Goal: Task Accomplishment & Management: Manage account settings

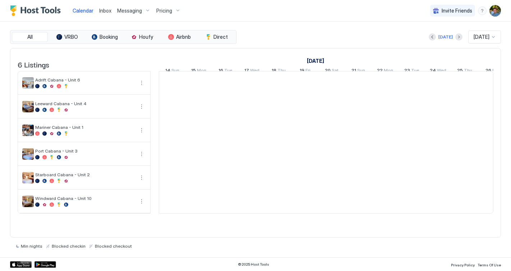
scroll to position [0, 399]
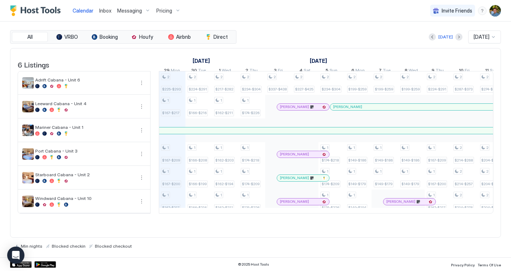
click at [492, 10] on img "User profile" at bounding box center [494, 10] width 11 height 11
click at [422, 40] on span "Settings" at bounding box center [429, 40] width 19 height 6
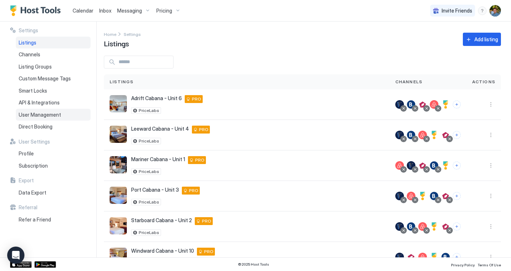
click at [39, 117] on span "User Management" at bounding box center [40, 115] width 42 height 6
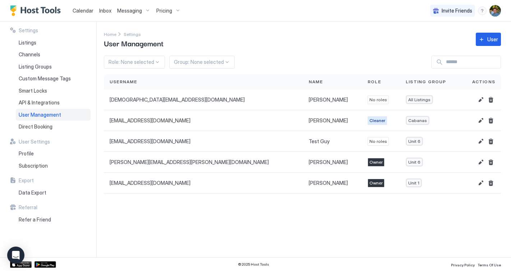
click at [46, 8] on img "Host Tools Logo" at bounding box center [37, 10] width 54 height 11
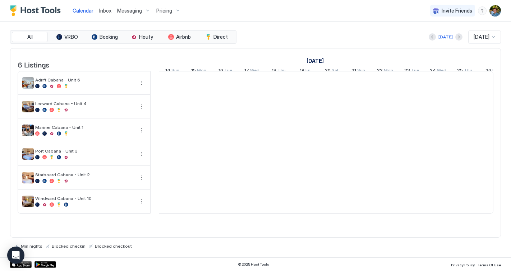
scroll to position [0, 399]
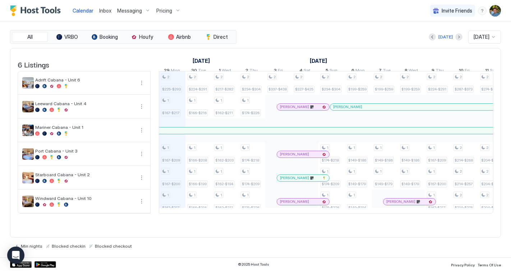
drag, startPoint x: 277, startPoint y: 84, endPoint x: 359, endPoint y: 50, distance: 89.1
click at [359, 50] on table "6 Listings [DATE] [DATE] [DATE] 14 Sun 15 Mon 16 Tue 17 Wed 18 Thu 19 Fri 20 Sa…" at bounding box center [255, 131] width 475 height 166
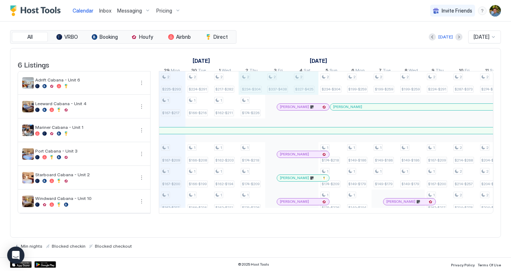
drag, startPoint x: 256, startPoint y: 89, endPoint x: 306, endPoint y: 86, distance: 50.4
click at [306, 86] on div "2 $225-$293 1 $167-$217 1 $167-$209 1 $167-$200 1 $167-$217 2 $224-$291 1 $166-…" at bounding box center [464, 142] width 1408 height 142
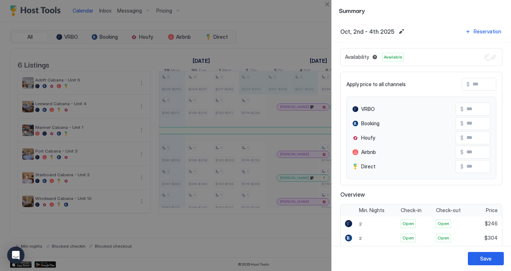
drag, startPoint x: 306, startPoint y: 86, endPoint x: 422, endPoint y: 15, distance: 136.0
click at [422, 15] on div "Summary" at bounding box center [421, 10] width 165 height 9
click at [326, 3] on button "Close" at bounding box center [326, 4] width 9 height 9
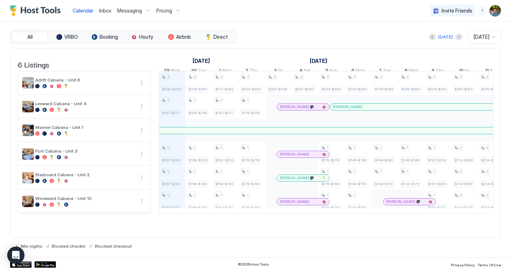
click at [494, 11] on img "User profile" at bounding box center [494, 10] width 11 height 11
click at [429, 39] on span "Settings" at bounding box center [429, 40] width 19 height 6
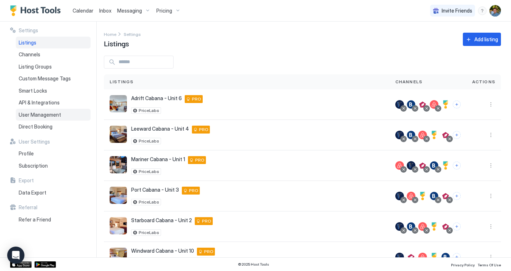
click at [46, 113] on span "User Management" at bounding box center [40, 115] width 42 height 6
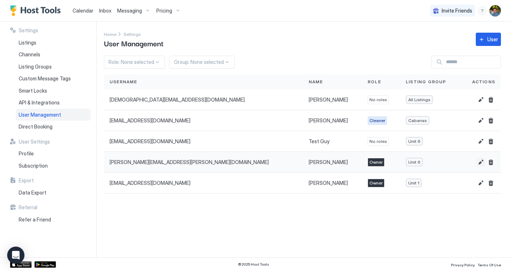
click at [480, 159] on button "Edit" at bounding box center [480, 162] width 9 height 9
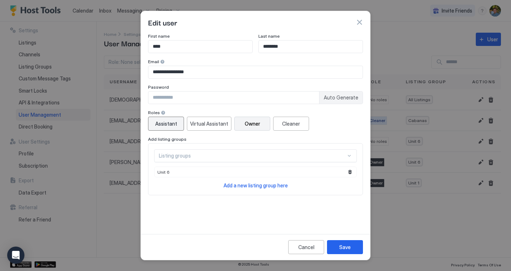
click at [165, 123] on div "Assistant" at bounding box center [166, 124] width 22 height 8
click at [341, 248] on div "Save" at bounding box center [344, 247] width 11 height 8
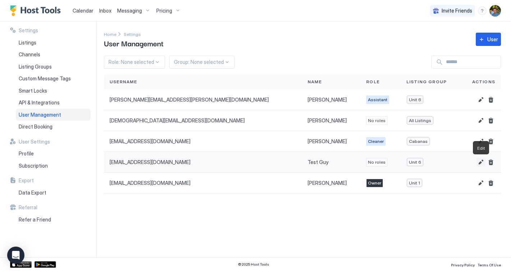
click at [479, 161] on button "Edit" at bounding box center [480, 162] width 9 height 9
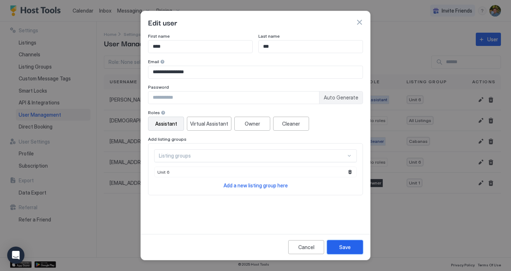
click at [341, 243] on button "Save" at bounding box center [345, 247] width 36 height 14
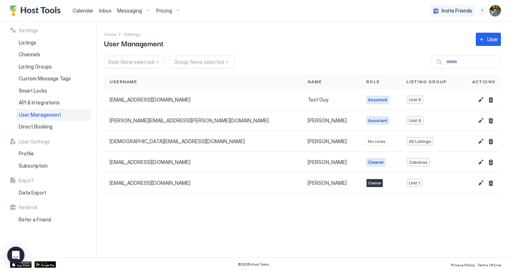
click at [496, 12] on img "User profile" at bounding box center [494, 10] width 11 height 11
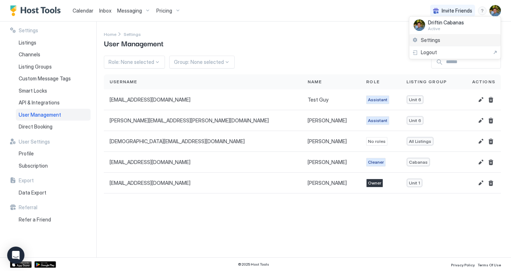
click at [431, 43] on span "Settings" at bounding box center [429, 40] width 19 height 6
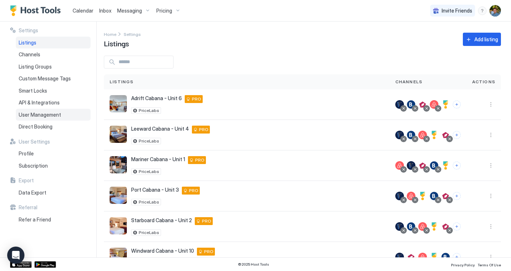
click at [34, 115] on span "User Management" at bounding box center [40, 115] width 42 height 6
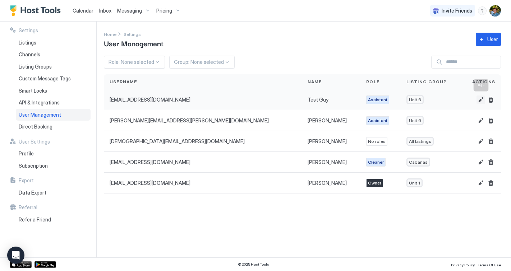
click at [480, 98] on button "Edit" at bounding box center [480, 100] width 9 height 9
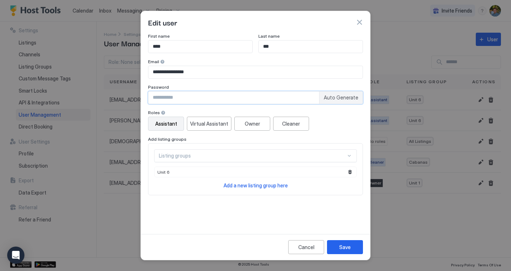
click at [173, 99] on input "Input Field" at bounding box center [233, 98] width 171 height 12
click at [345, 248] on div "Save" at bounding box center [344, 247] width 11 height 8
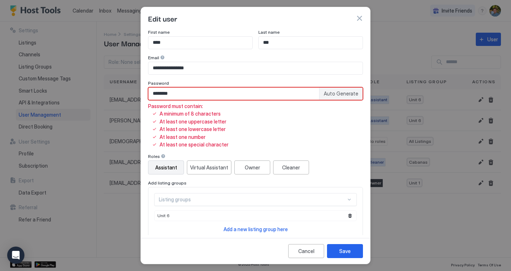
click at [253, 96] on input "********" at bounding box center [233, 94] width 171 height 12
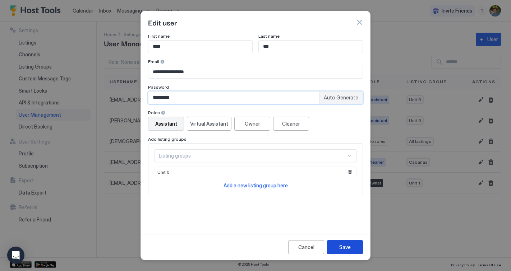
type input "*********"
click at [346, 241] on button "Save" at bounding box center [345, 247] width 36 height 14
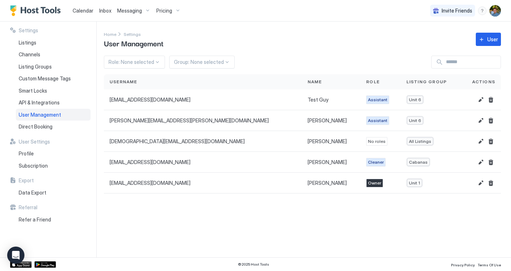
click at [6, 102] on div "Settings Listings Channels Listing Groups Custom Message Tags Smart Locks API &…" at bounding box center [48, 140] width 97 height 236
click at [480, 100] on button "Edit" at bounding box center [480, 100] width 9 height 9
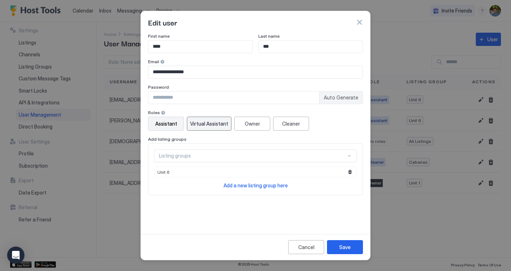
click at [205, 123] on div "Virtual Assistant" at bounding box center [209, 124] width 38 height 8
click at [340, 242] on button "Save" at bounding box center [345, 247] width 36 height 14
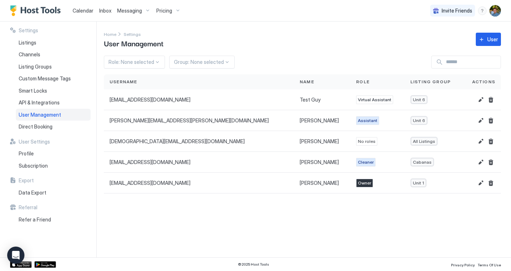
click at [5, 57] on div "Settings Listings Channels Listing Groups Custom Message Tags Smart Locks API &…" at bounding box center [48, 140] width 97 height 236
click at [479, 97] on button "Edit" at bounding box center [480, 100] width 9 height 9
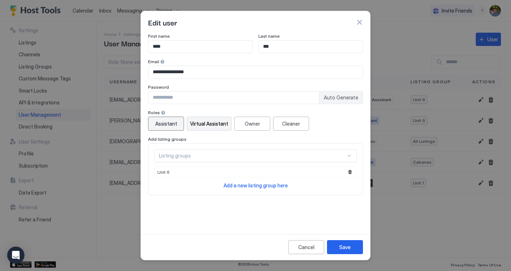
click at [171, 122] on div "Assistant" at bounding box center [166, 124] width 22 height 8
click at [349, 241] on button "Save" at bounding box center [345, 247] width 36 height 14
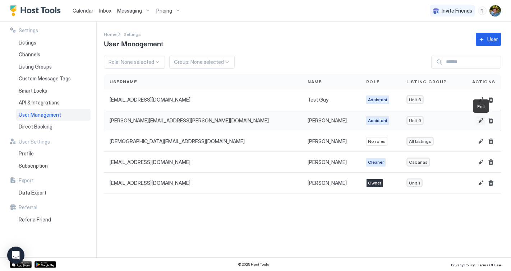
click at [478, 120] on button "Edit" at bounding box center [480, 120] width 9 height 9
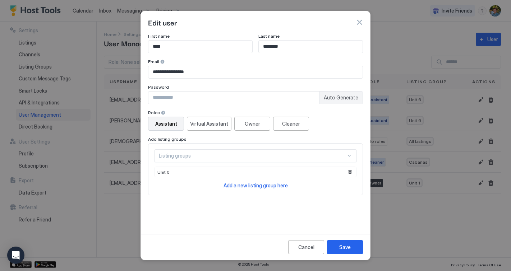
click at [359, 22] on button "button" at bounding box center [358, 22] width 7 height 7
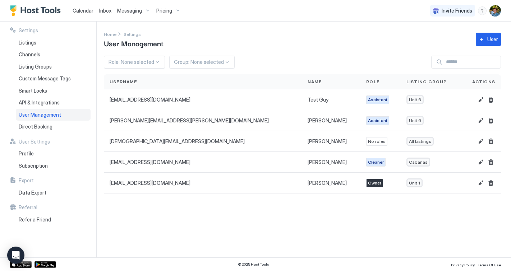
click at [8, 56] on div "Settings Listings Channels Listing Groups Custom Message Tags Smart Locks API &…" at bounding box center [48, 140] width 97 height 236
click at [479, 99] on button "Edit" at bounding box center [480, 100] width 9 height 9
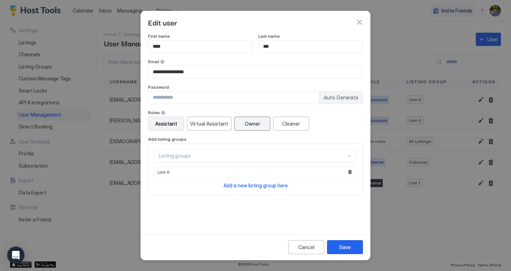
click at [257, 124] on div "Owner" at bounding box center [251, 124] width 15 height 8
click at [345, 241] on button "Save" at bounding box center [345, 247] width 36 height 14
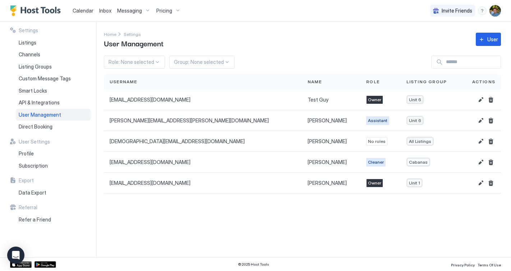
click at [10, 67] on div "Settings Listings Channels Listing Groups Custom Message Tags Smart Locks API &…" at bounding box center [50, 80] width 80 height 106
click at [479, 98] on button "Edit" at bounding box center [480, 100] width 9 height 9
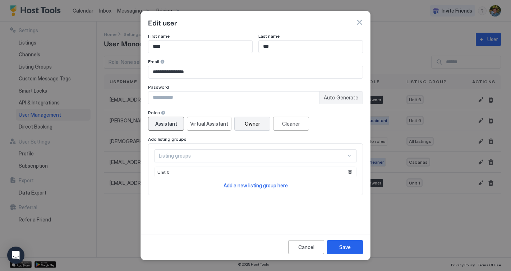
click at [172, 128] on button "Assistant" at bounding box center [166, 124] width 36 height 14
click at [342, 242] on button "Save" at bounding box center [345, 247] width 36 height 14
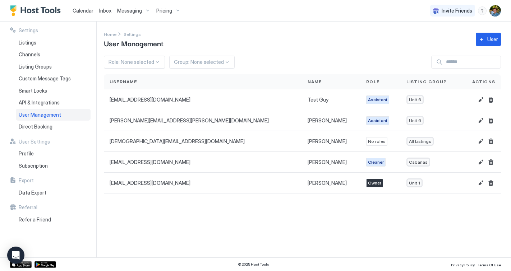
click at [7, 64] on div "Settings Listings Channels Listing Groups Custom Message Tags Smart Locks API &…" at bounding box center [48, 140] width 97 height 236
click at [9, 61] on div "Settings Listings Channels Listing Groups Custom Message Tags Smart Locks API &…" at bounding box center [48, 140] width 97 height 236
click at [7, 50] on div "Settings Listings Channels Listing Groups Custom Message Tags Smart Locks API &…" at bounding box center [48, 140] width 97 height 236
